Goal: Transaction & Acquisition: Purchase product/service

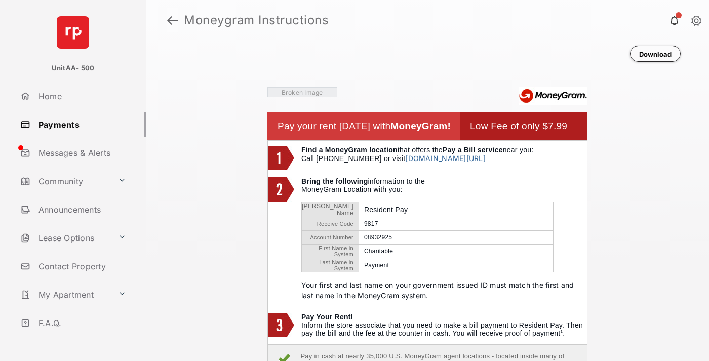
click at [172, 20] on link at bounding box center [172, 20] width 11 height 24
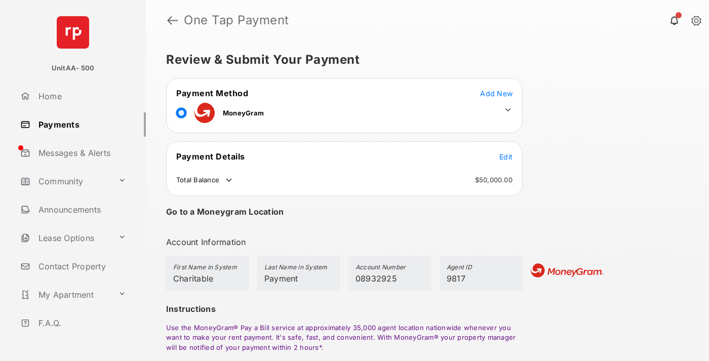
click at [506, 156] on span "Edit" at bounding box center [505, 156] width 13 height 9
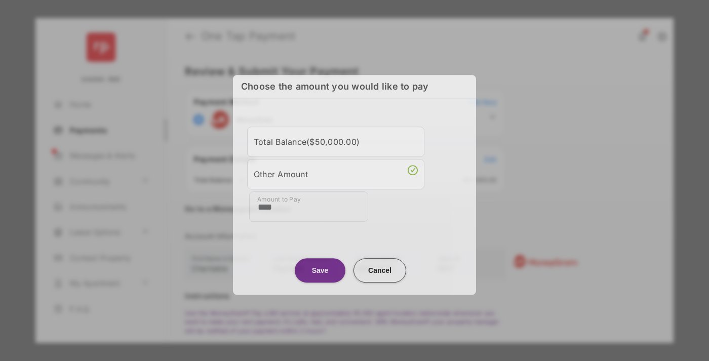
type input "****"
click at [320, 268] on button "Save" at bounding box center [320, 270] width 51 height 24
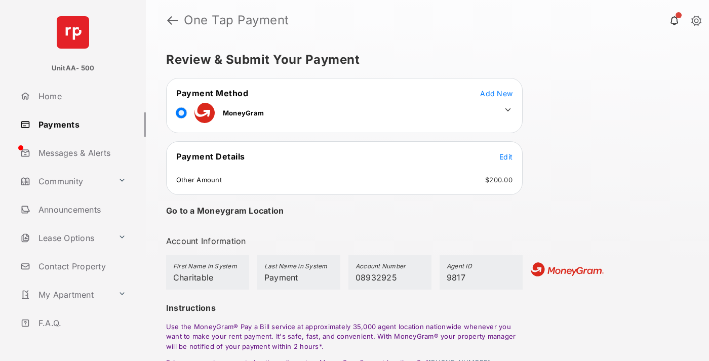
click at [508, 110] on icon at bounding box center [507, 109] width 9 height 9
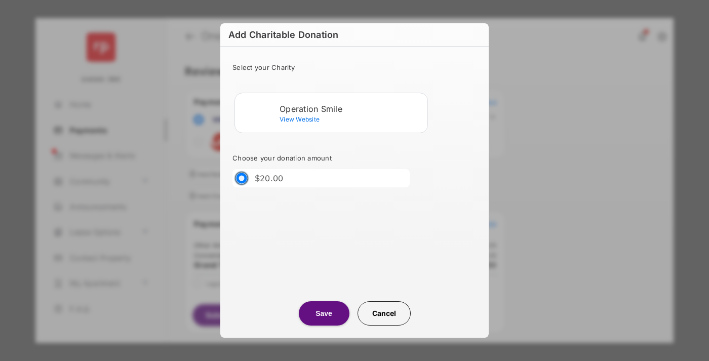
click at [351, 108] on div "Operation Smile" at bounding box center [351, 108] width 144 height 9
click at [323, 313] on button "Save" at bounding box center [324, 313] width 51 height 24
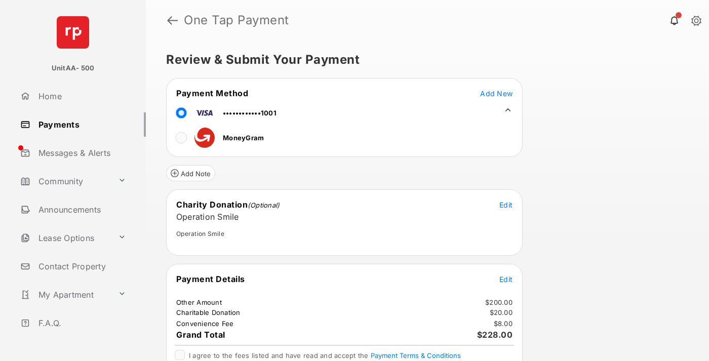
click at [506, 279] on span "Edit" at bounding box center [505, 279] width 13 height 9
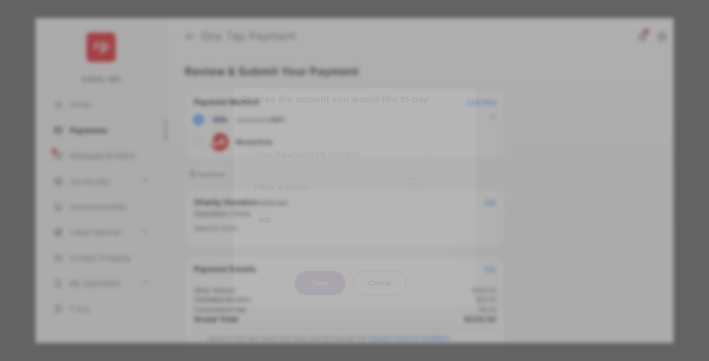
click at [320, 280] on button "Save" at bounding box center [320, 282] width 51 height 24
